Goal: Find specific page/section

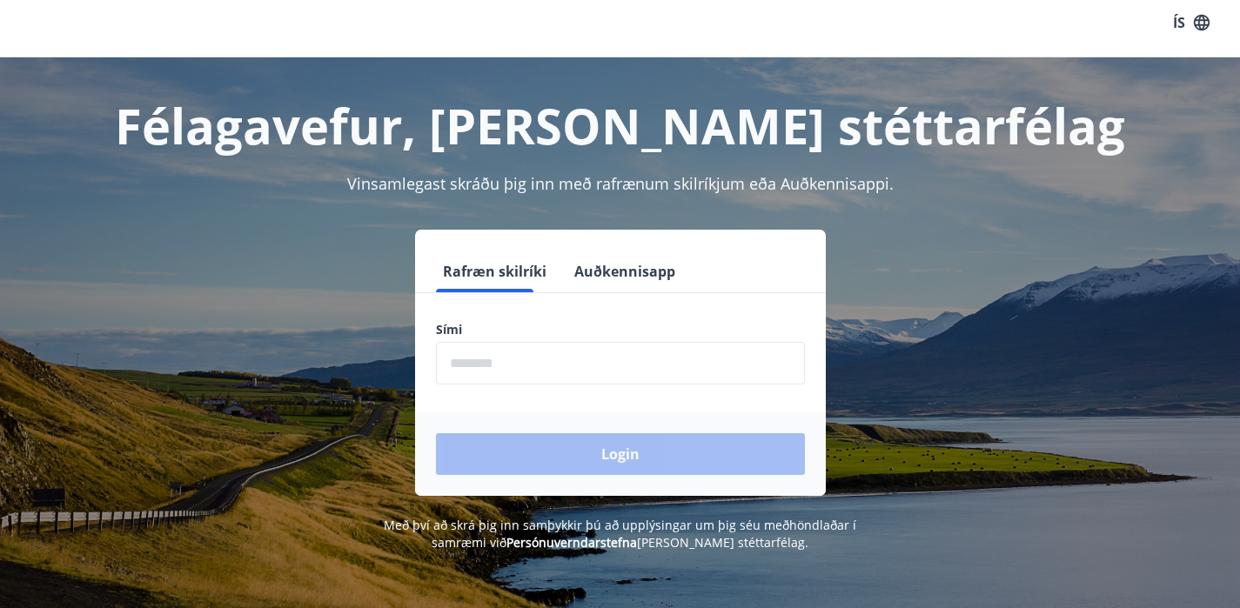
scroll to position [17, 0]
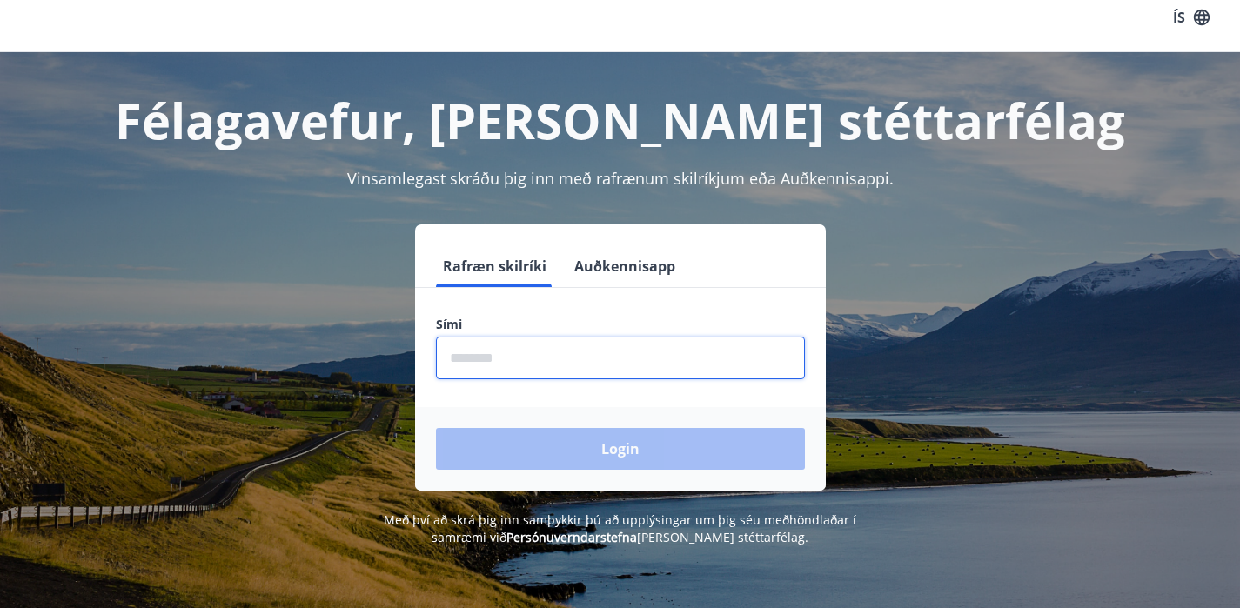
click at [698, 358] on input "phone" at bounding box center [620, 358] width 369 height 43
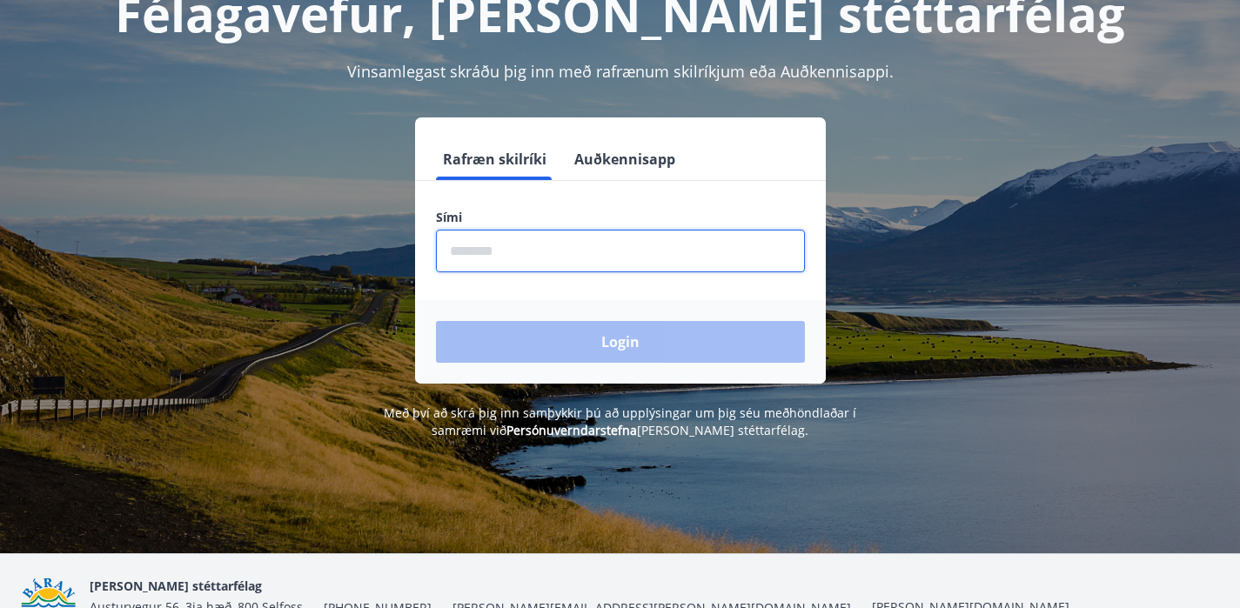
scroll to position [128, 0]
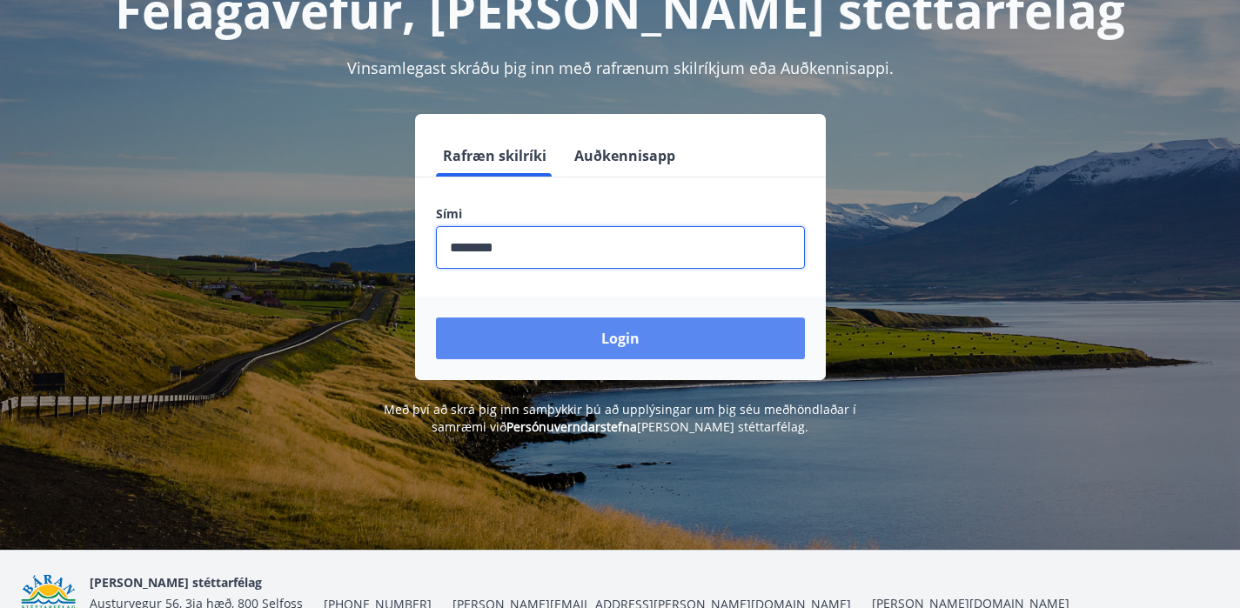
type input "********"
click at [720, 349] on button "Login" at bounding box center [620, 339] width 369 height 42
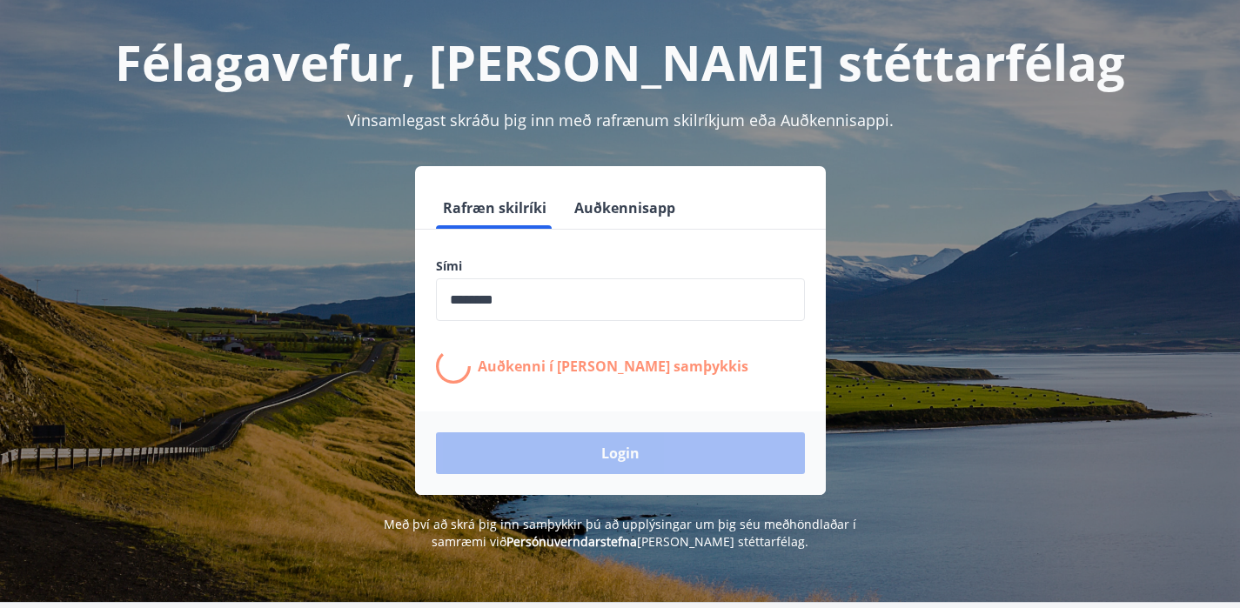
scroll to position [88, 0]
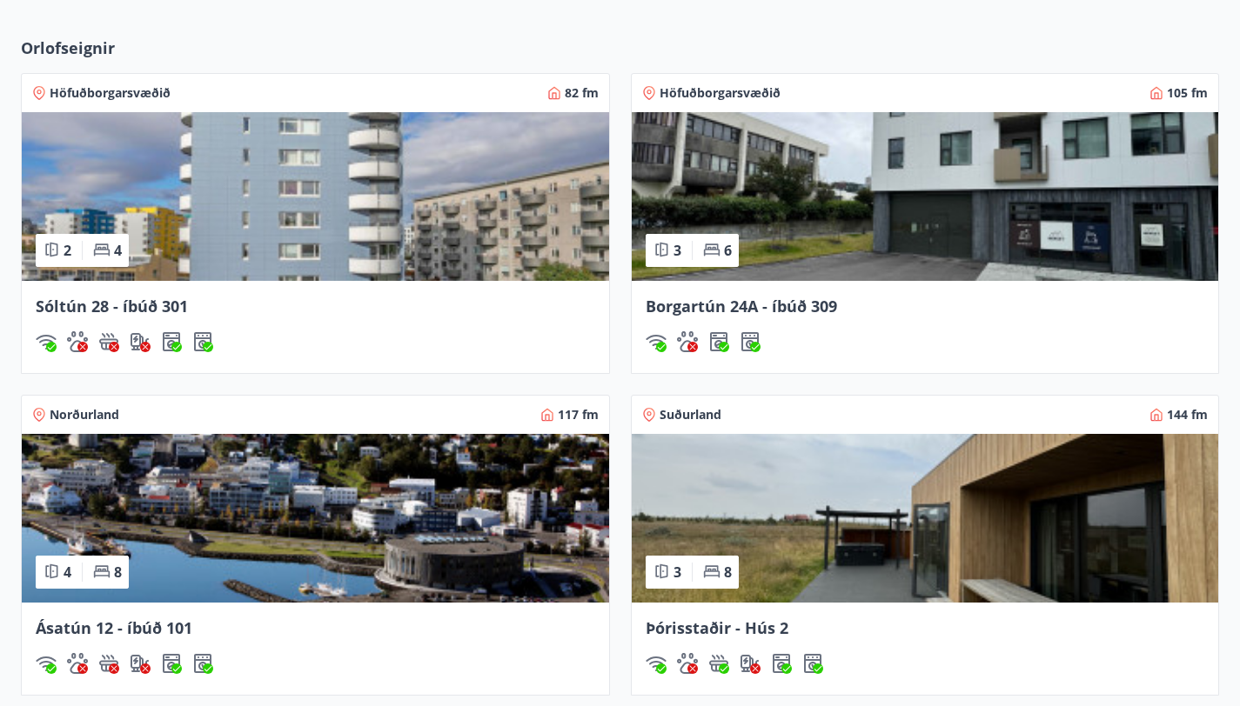
scroll to position [1330, 0]
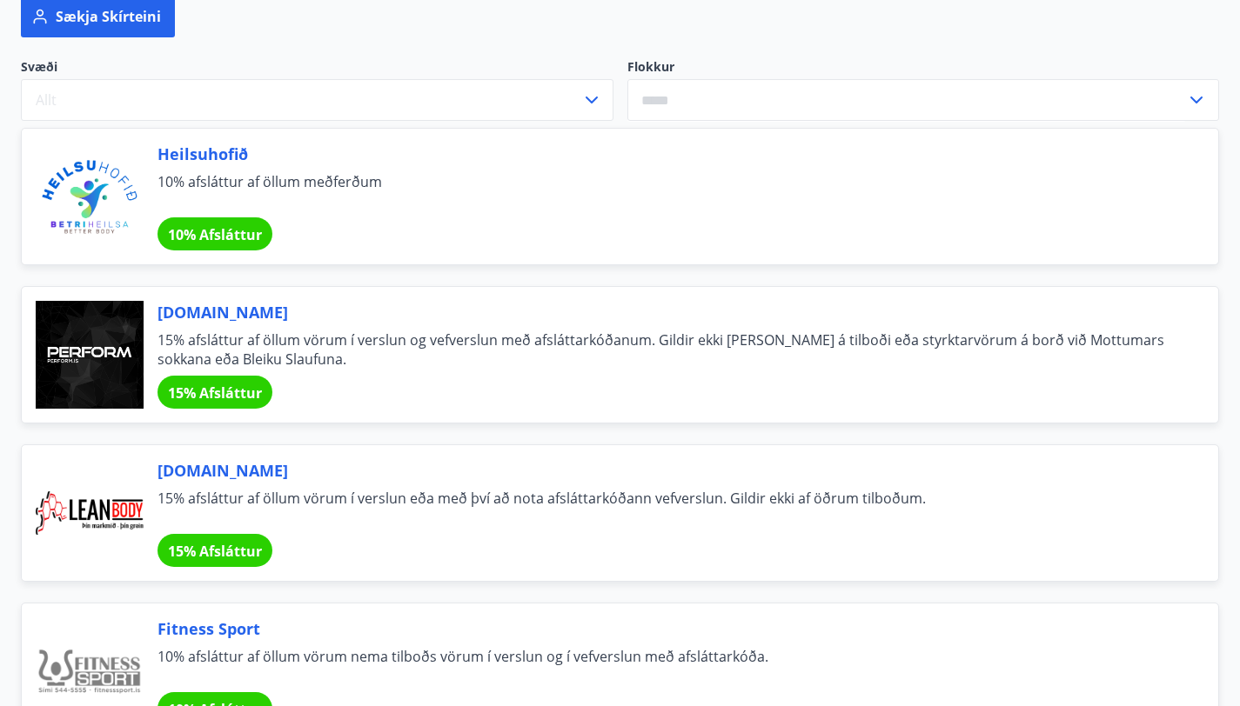
scroll to position [277, 0]
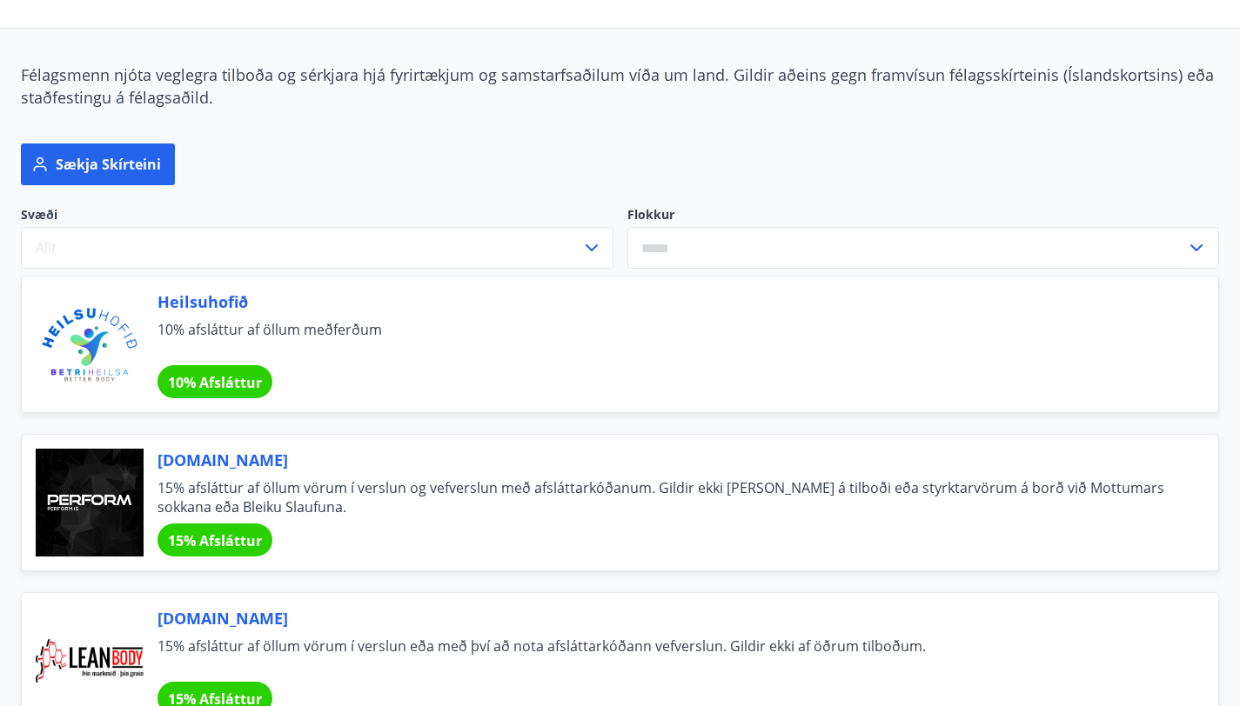
scroll to position [0, 0]
